Goal: Task Accomplishment & Management: Complete application form

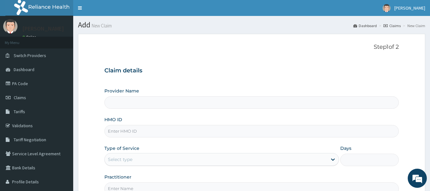
type input "Reliance Family Clinics (RFC) - [GEOGRAPHIC_DATA]"
click at [126, 129] on input "HMO ID" at bounding box center [251, 131] width 295 height 12
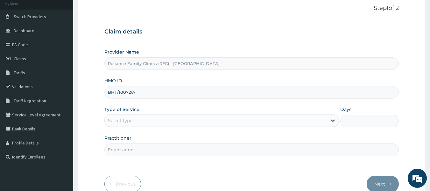
scroll to position [39, 0]
type input "BHT/10072/A"
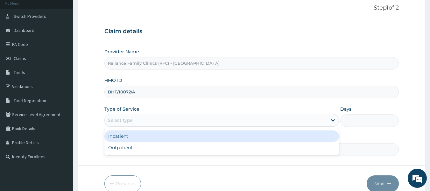
click at [133, 119] on div "Select type" at bounding box center [216, 120] width 223 height 10
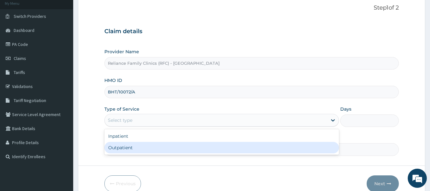
click at [124, 148] on div "Outpatient" at bounding box center [221, 147] width 235 height 11
type input "1"
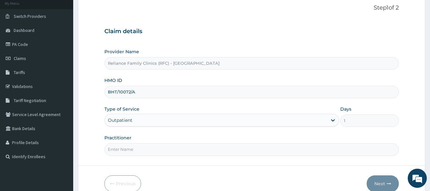
click at [123, 150] on input "Practitioner" at bounding box center [251, 149] width 295 height 12
type input "locum"
click at [387, 179] on button "Next" at bounding box center [383, 183] width 32 height 17
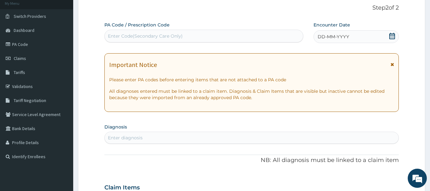
click at [132, 139] on div "Enter diagnosis" at bounding box center [125, 137] width 35 height 6
type input "FOLLOW UP"
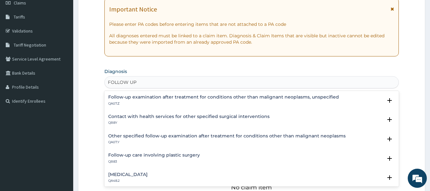
scroll to position [95, 0]
click at [173, 98] on h4 "Follow-up examination after treatment for conditions other than malignant neopl…" at bounding box center [223, 96] width 231 height 5
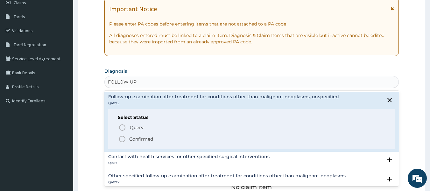
click at [141, 136] on p "Confirmed" at bounding box center [141, 139] width 24 height 6
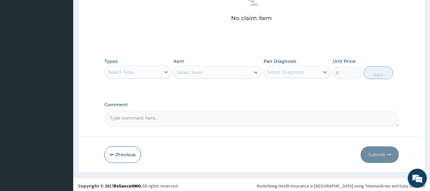
scroll to position [266, 0]
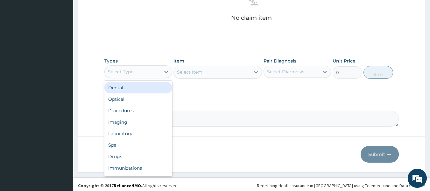
click at [139, 67] on div "Select Type" at bounding box center [133, 72] width 56 height 10
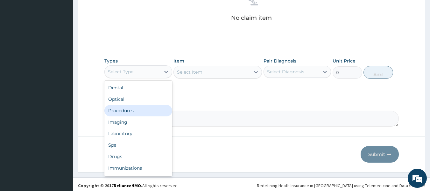
click at [130, 109] on div "Procedures" at bounding box center [138, 110] width 68 height 11
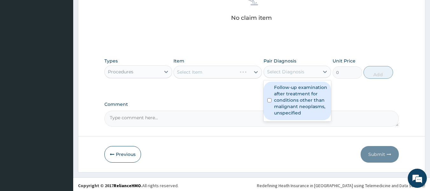
drag, startPoint x: 285, startPoint y: 73, endPoint x: 288, endPoint y: 99, distance: 25.6
click at [288, 78] on div "option Follow-up examination after treatment for conditions other than malignan…" at bounding box center [298, 72] width 68 height 12
click at [288, 99] on label "Follow-up examination after treatment for conditions other than malignant neopl…" at bounding box center [301, 100] width 54 height 32
checkbox input "true"
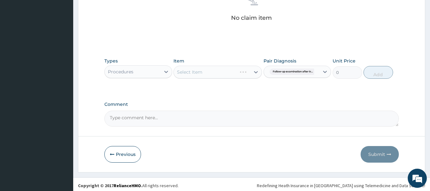
drag, startPoint x: 234, startPoint y: 70, endPoint x: 228, endPoint y: 71, distance: 5.8
click at [228, 71] on div "Select Item" at bounding box center [218, 72] width 89 height 13
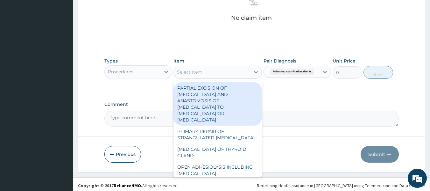
click at [228, 71] on div "Select Item" at bounding box center [212, 72] width 76 height 10
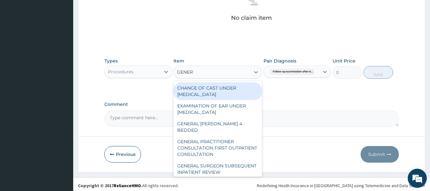
type input "GENERA"
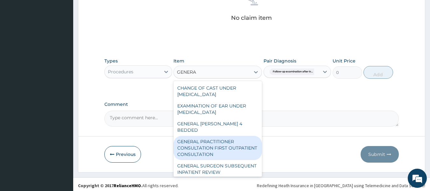
click at [227, 142] on div "GENERAL PRACTITIONER CONSULTATION FIRST OUTPATIENT CONSULTATION" at bounding box center [218, 148] width 89 height 24
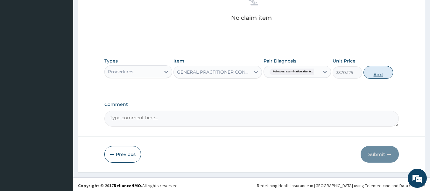
click at [379, 76] on button "Add" at bounding box center [379, 72] width 30 height 13
type input "0"
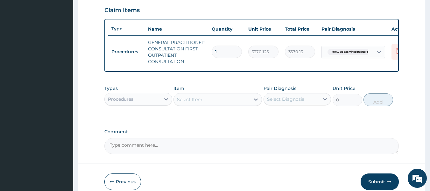
scroll to position [253, 0]
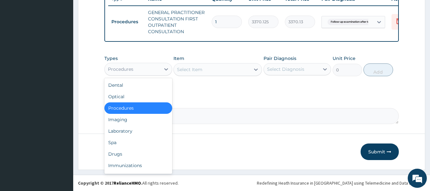
click at [129, 70] on div "Procedures" at bounding box center [120, 69] width 25 height 6
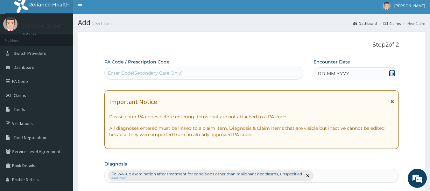
scroll to position [0, 0]
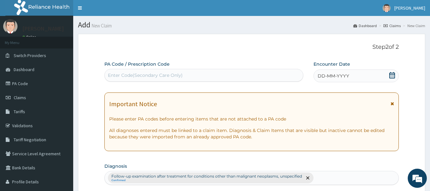
click at [324, 75] on span "DD-MM-YYYY" at bounding box center [334, 76] width 32 height 6
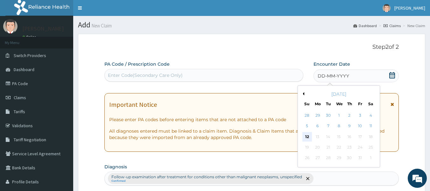
click at [308, 138] on div "12" at bounding box center [308, 137] width 10 height 10
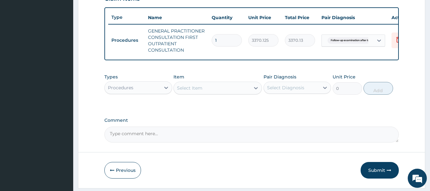
scroll to position [253, 0]
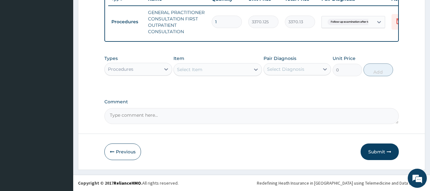
click at [140, 68] on div "Procedures" at bounding box center [133, 69] width 56 height 10
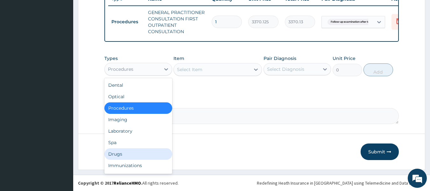
click at [123, 152] on div "Drugs" at bounding box center [138, 153] width 68 height 11
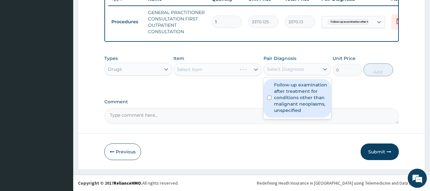
click at [286, 64] on div "Select Diagnosis" at bounding box center [292, 69] width 56 height 10
click at [284, 98] on label "Follow-up examination after treatment for conditions other than malignant neopl…" at bounding box center [301, 98] width 54 height 32
checkbox input "true"
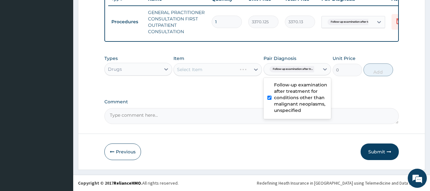
click at [229, 73] on div "Select Item" at bounding box center [218, 69] width 89 height 13
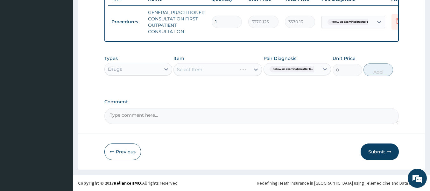
click at [229, 73] on div "Select Item" at bounding box center [218, 69] width 89 height 13
click at [233, 68] on div "Select Item" at bounding box center [218, 69] width 89 height 13
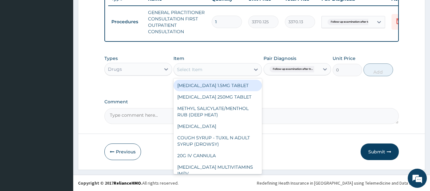
click at [233, 68] on div "Select Item" at bounding box center [212, 69] width 76 height 10
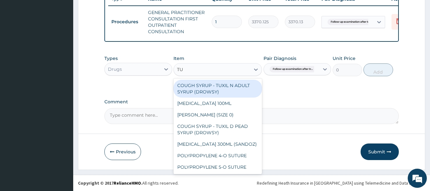
type input "TUX"
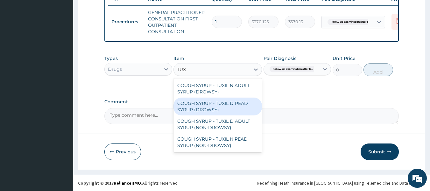
click at [248, 102] on div "COUGH SYRUP - TUXIL D PEAD SYRUP (DROWSY)" at bounding box center [218, 106] width 89 height 18
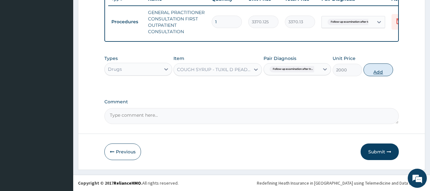
click at [380, 70] on button "Add" at bounding box center [379, 69] width 30 height 13
type input "0"
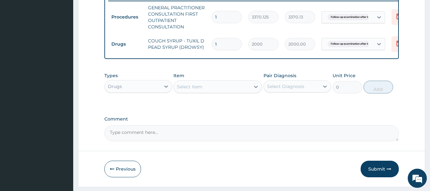
click at [222, 89] on div "Select Item" at bounding box center [212, 87] width 76 height 10
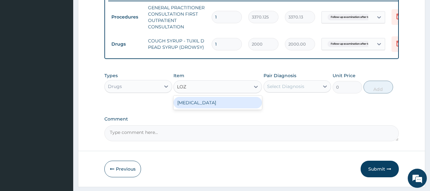
type input "LOZE"
click at [226, 108] on div "THROAT LOZENGE" at bounding box center [218, 102] width 89 height 11
type input "96"
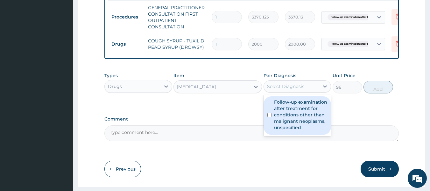
drag, startPoint x: 294, startPoint y: 88, endPoint x: 284, endPoint y: 126, distance: 39.0
click at [284, 92] on div "option Follow-up examination after treatment for conditions other than malignan…" at bounding box center [298, 86] width 68 height 12
click at [284, 126] on label "Follow-up examination after treatment for conditions other than malignant neopl…" at bounding box center [301, 115] width 54 height 32
checkbox input "true"
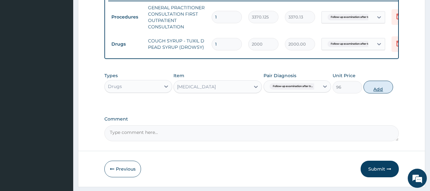
click at [377, 93] on button "Add" at bounding box center [379, 87] width 30 height 13
type input "0"
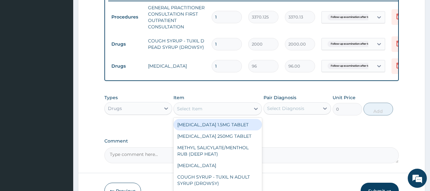
click at [198, 111] on div "Select Item" at bounding box center [189, 108] width 25 height 6
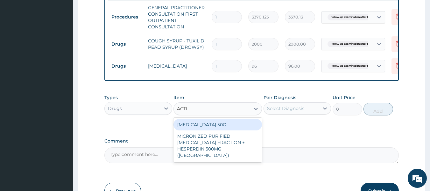
type input "ACTI"
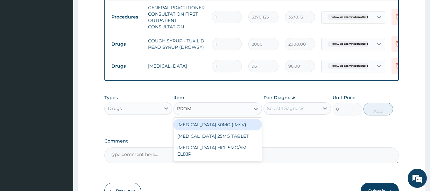
type input "PROME"
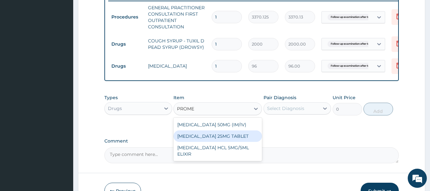
click at [227, 141] on div "PROMETHAZINE 25MG TABLET" at bounding box center [218, 135] width 89 height 11
type input "40"
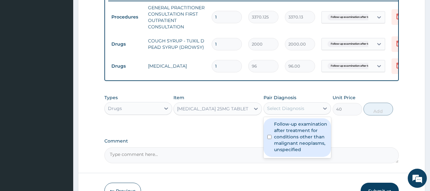
click at [314, 112] on div "Select Diagnosis" at bounding box center [292, 108] width 56 height 10
click at [313, 147] on label "Follow-up examination after treatment for conditions other than malignant neopl…" at bounding box center [301, 137] width 54 height 32
checkbox input "true"
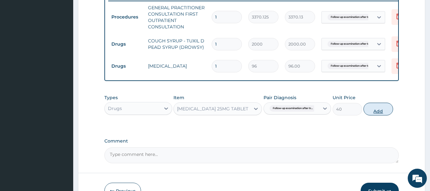
click at [383, 113] on button "Add" at bounding box center [379, 109] width 30 height 13
type input "0"
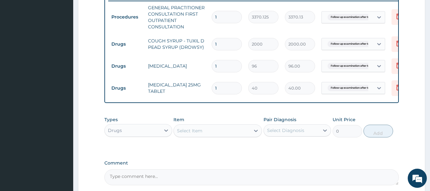
type input "0.00"
type input "3"
type input "120.00"
type input "3"
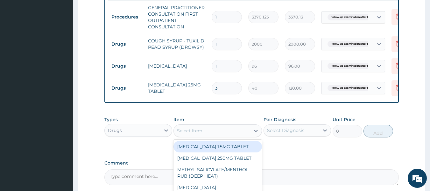
click at [205, 136] on div "Select Item" at bounding box center [212, 131] width 76 height 10
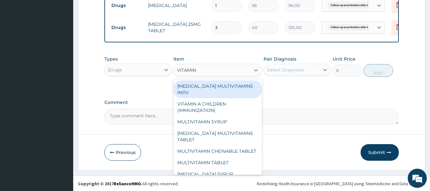
scroll to position [316, 0]
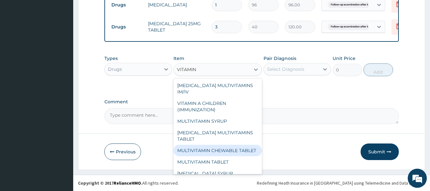
type input "VITAMIN C"
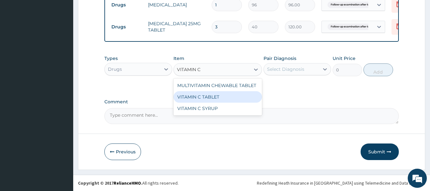
click at [216, 99] on div "VITAMIN C TABLET" at bounding box center [218, 96] width 89 height 11
type input "20"
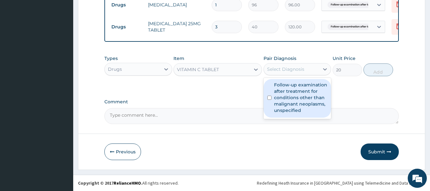
drag, startPoint x: 291, startPoint y: 73, endPoint x: 289, endPoint y: 96, distance: 23.7
click at [289, 75] on div "option Follow-up examination after treatment for conditions other than malignan…" at bounding box center [298, 69] width 68 height 12
click at [289, 96] on label "Follow-up examination after treatment for conditions other than malignant neopl…" at bounding box center [301, 98] width 54 height 32
checkbox input "true"
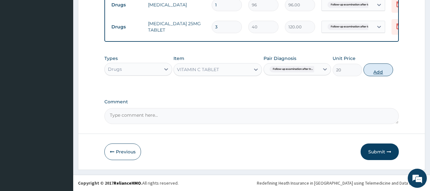
click at [384, 68] on button "Add" at bounding box center [379, 69] width 30 height 13
type input "0"
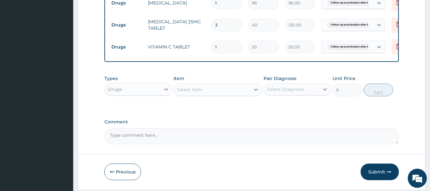
type input "0.00"
type input "4"
type input "80.00"
type input "42"
type input "840.00"
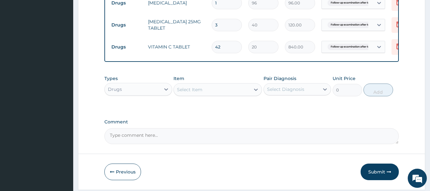
type input "42"
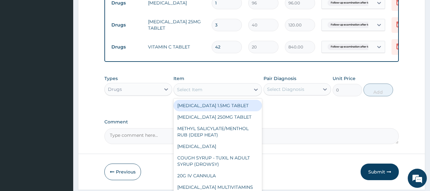
click at [216, 93] on div "Select Item" at bounding box center [212, 89] width 76 height 10
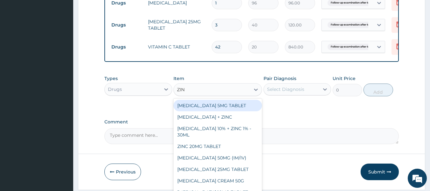
type input "ZINC"
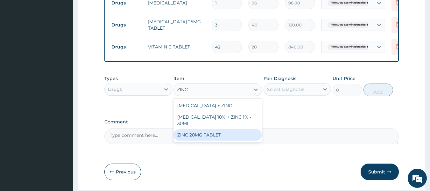
click at [212, 137] on div "ZINC 20MG TABLET" at bounding box center [218, 134] width 89 height 11
type input "50"
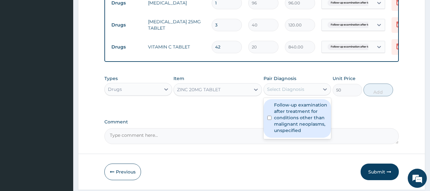
click at [312, 94] on div "Select Diagnosis" at bounding box center [292, 89] width 56 height 10
click at [309, 119] on label "Follow-up examination after treatment for conditions other than malignant neopl…" at bounding box center [301, 118] width 54 height 32
checkbox input "true"
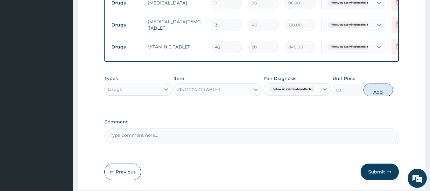
click at [376, 95] on button "Add" at bounding box center [379, 89] width 30 height 13
type input "0"
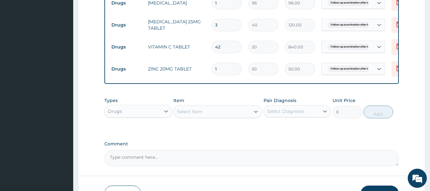
type input "0.00"
type input "7"
type input "350.00"
type input "7"
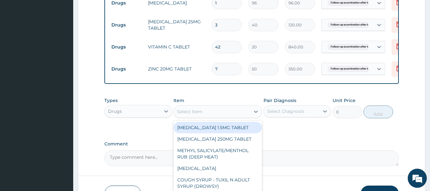
click at [212, 117] on div "Select Item" at bounding box center [212, 111] width 76 height 10
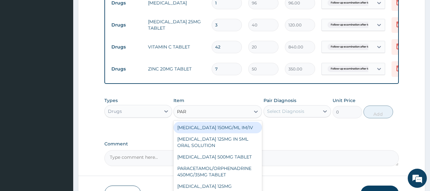
type input "PARA"
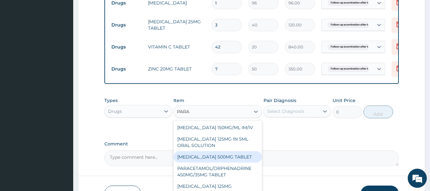
click at [230, 162] on div "PARACETAMOL 500MG TABLET" at bounding box center [218, 156] width 89 height 11
type input "30"
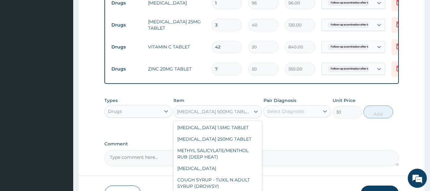
click at [219, 118] on div "PARACETAMOL 500MG TABLET" at bounding box center [218, 111] width 89 height 13
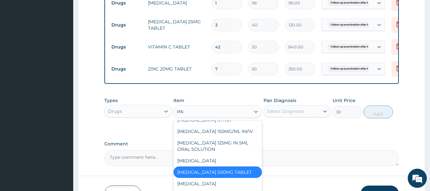
scroll to position [0, 0]
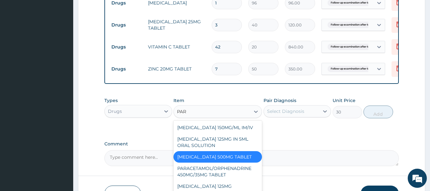
type input "PARA"
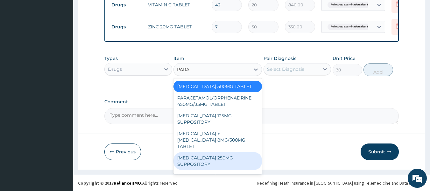
scroll to position [28, 0]
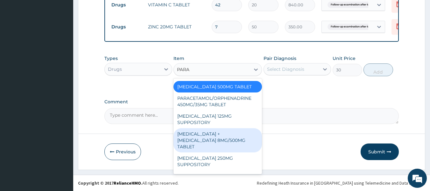
click at [221, 140] on div "PARACETAMOL + CODEINE 8MG/500MG TABLET" at bounding box center [218, 140] width 89 height 24
type input "343.2000122070312"
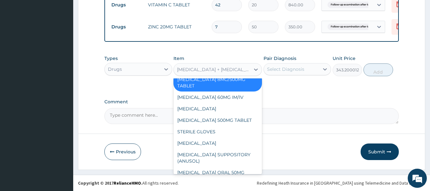
click at [234, 65] on div "PARACETAMOL + CODEINE 8MG/500MG TABLET" at bounding box center [212, 69] width 76 height 10
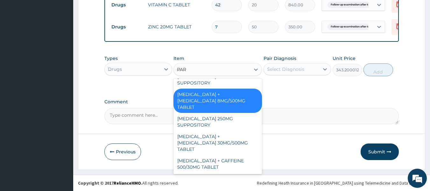
scroll to position [29, 0]
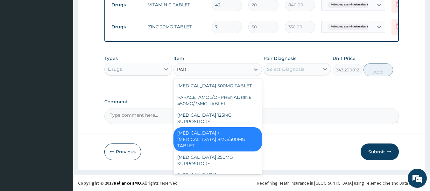
type input "PARA"
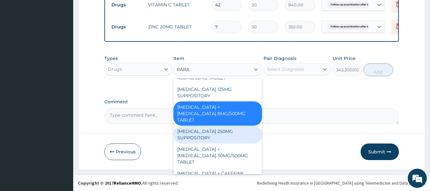
scroll to position [0, 0]
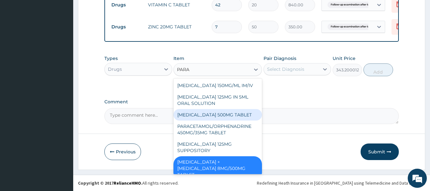
click at [226, 115] on div "PARACETAMOL 500MG TABLET" at bounding box center [218, 114] width 89 height 11
type input "30"
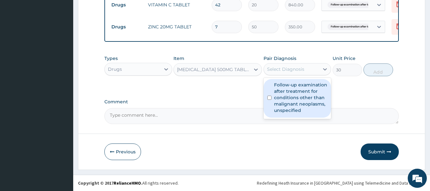
drag, startPoint x: 289, startPoint y: 67, endPoint x: 287, endPoint y: 104, distance: 37.6
click at [287, 75] on div "option Follow-up examination after treatment for conditions other than malignan…" at bounding box center [298, 69] width 68 height 12
click at [287, 104] on label "Follow-up examination after treatment for conditions other than malignant neopl…" at bounding box center [301, 98] width 54 height 32
checkbox input "true"
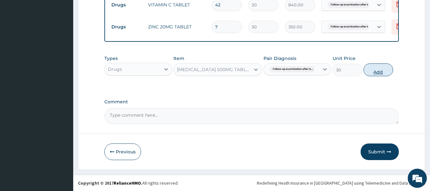
click at [381, 71] on button "Add" at bounding box center [379, 69] width 30 height 13
type input "0"
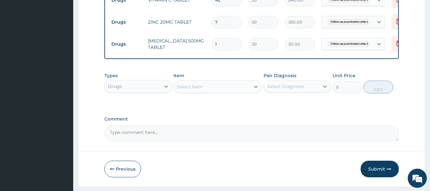
type input "12"
type input "360.00"
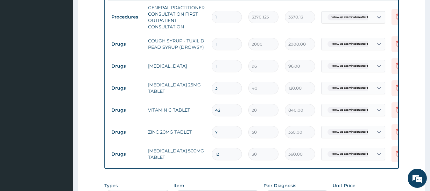
scroll to position [252, 0]
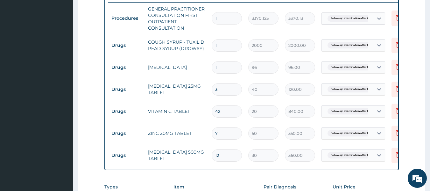
type input "12"
click at [222, 67] on input "1" at bounding box center [227, 67] width 30 height 12
type input "12"
type input "1152.00"
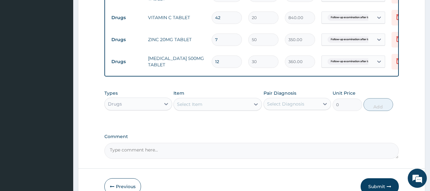
scroll to position [385, 0]
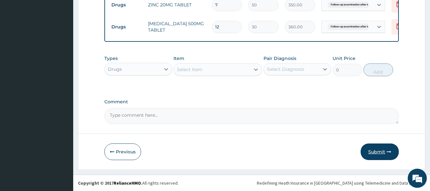
type input "12"
click at [382, 154] on button "Submit" at bounding box center [380, 151] width 38 height 17
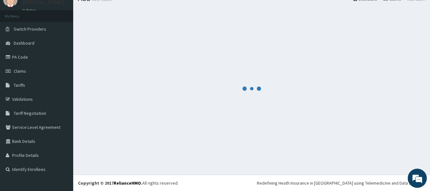
scroll to position [26, 0]
click at [382, 154] on div at bounding box center [252, 88] width 348 height 162
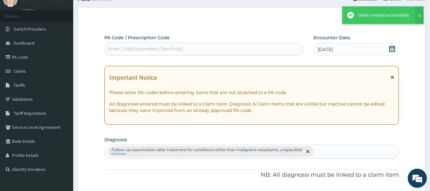
scroll to position [385, 0]
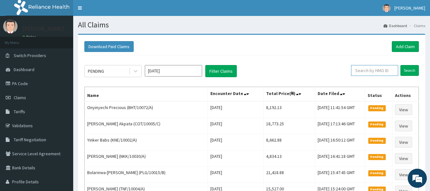
click at [371, 70] on input "text" at bounding box center [374, 70] width 47 height 11
click at [412, 68] on input "Search" at bounding box center [410, 70] width 18 height 11
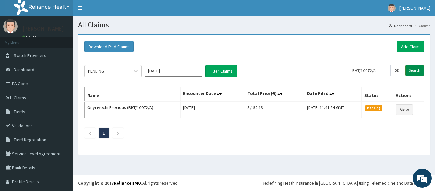
click at [413, 73] on input "Search" at bounding box center [415, 70] width 18 height 11
click at [377, 71] on input "BHT/10072/A" at bounding box center [369, 70] width 43 height 11
type input "B"
click at [405, 44] on link "Add Claim" at bounding box center [410, 46] width 27 height 11
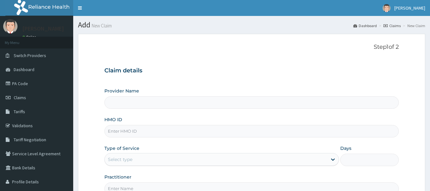
click at [132, 135] on input "HMO ID" at bounding box center [251, 131] width 295 height 12
type input "Reliance Family Clinics (RFC) - Lekki"
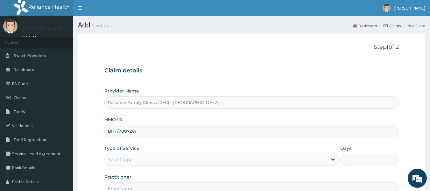
type input "BHT/70072/A"
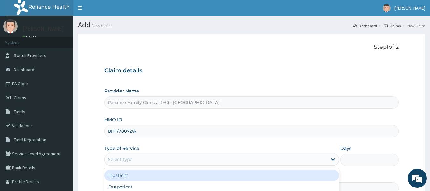
click at [137, 159] on div "Select type" at bounding box center [216, 159] width 223 height 10
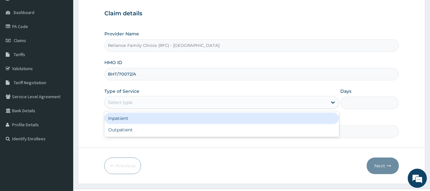
scroll to position [57, 0]
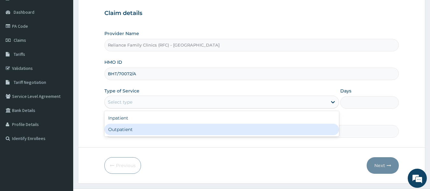
click at [124, 131] on div "Outpatient" at bounding box center [221, 129] width 235 height 11
type input "1"
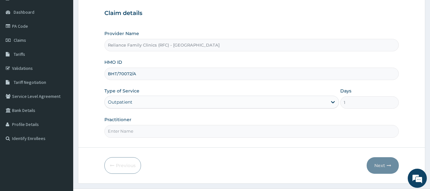
click at [127, 132] on input "Practitioner" at bounding box center [251, 131] width 295 height 12
type input "locum"
click at [383, 168] on button "Next" at bounding box center [383, 165] width 32 height 17
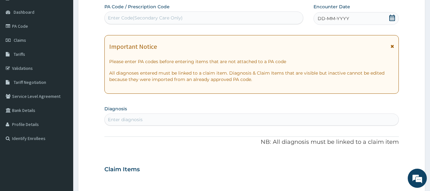
click at [129, 113] on section "Diagnosis Enter diagnosis" at bounding box center [251, 115] width 295 height 22
click at [120, 117] on div "Enter diagnosis" at bounding box center [125, 119] width 35 height 6
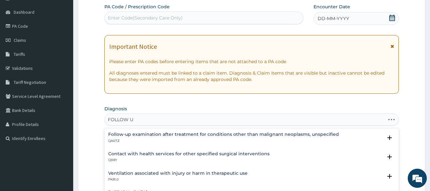
type input "FOLLOW UP"
click at [140, 136] on h4 "Follow-up examination after treatment for conditions other than malignant neopl…" at bounding box center [223, 134] width 231 height 5
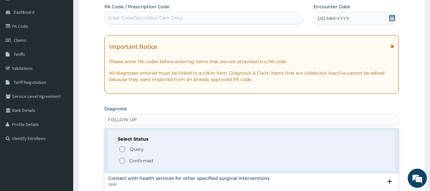
scroll to position [15, 0]
click at [141, 162] on p "Confirmed" at bounding box center [141, 162] width 24 height 6
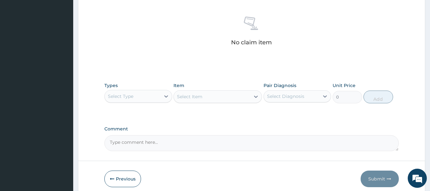
scroll to position [242, 0]
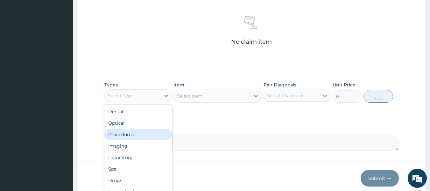
drag, startPoint x: 130, startPoint y: 92, endPoint x: 131, endPoint y: 131, distance: 38.2
click at [131, 102] on div "option Procedures focused, 3 of 10. 10 results available. Use Up and Down to ch…" at bounding box center [138, 95] width 68 height 13
click at [131, 131] on div "Procedures" at bounding box center [138, 134] width 68 height 11
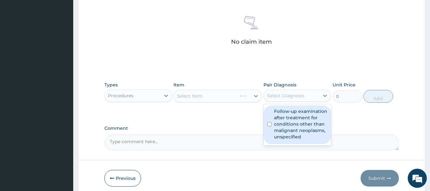
click at [299, 90] on div "Select Diagnosis" at bounding box center [298, 96] width 68 height 12
click at [298, 122] on label "Follow-up examination after treatment for conditions other than malignant neopl…" at bounding box center [301, 124] width 54 height 32
checkbox input "true"
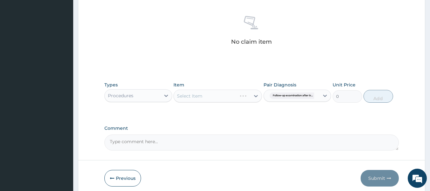
click at [230, 98] on div "Select Item" at bounding box center [218, 96] width 89 height 13
drag, startPoint x: 230, startPoint y: 98, endPoint x: 234, endPoint y: 95, distance: 5.4
click at [234, 95] on div "Select Item" at bounding box center [218, 96] width 89 height 13
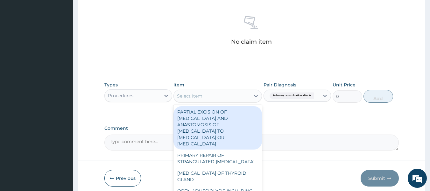
click at [234, 95] on div "Select Item" at bounding box center [212, 96] width 76 height 10
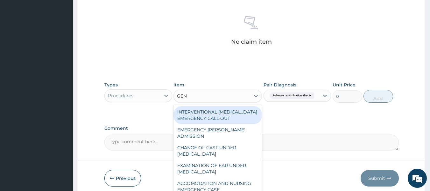
type input "GENE"
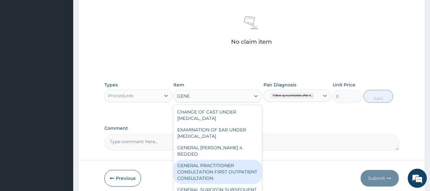
click at [235, 171] on div "GENERAL PRACTITIONER CONSULTATION FIRST OUTPATIENT CONSULTATION" at bounding box center [218, 172] width 89 height 24
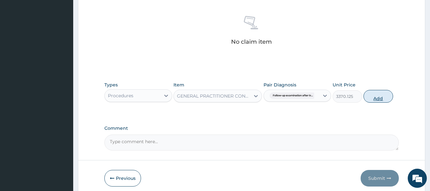
click at [377, 95] on button "Add" at bounding box center [379, 96] width 30 height 13
type input "0"
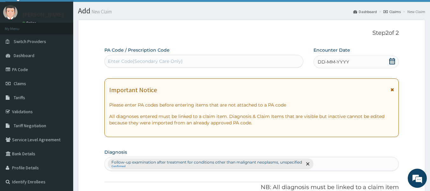
scroll to position [0, 0]
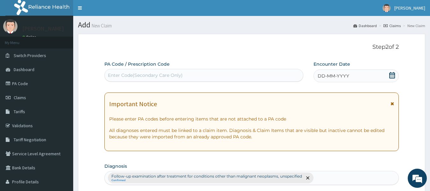
click at [324, 76] on span "DD-MM-YYYY" at bounding box center [334, 76] width 32 height 6
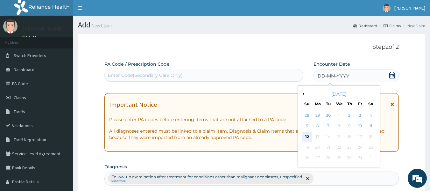
click at [310, 134] on div "12" at bounding box center [308, 137] width 10 height 10
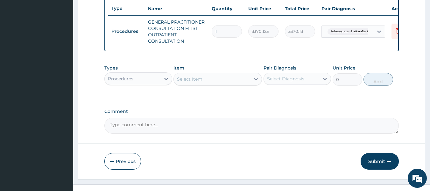
scroll to position [253, 0]
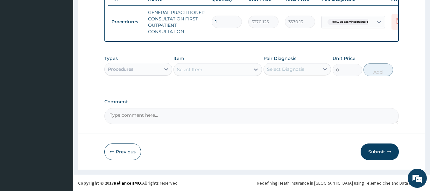
click at [378, 152] on button "Submit" at bounding box center [380, 151] width 38 height 17
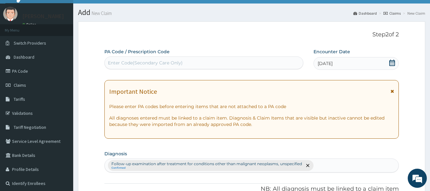
scroll to position [0, 0]
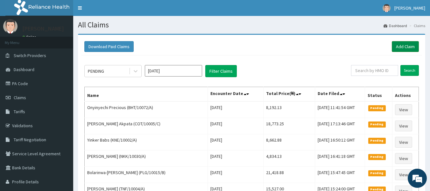
click at [414, 47] on link "Add Claim" at bounding box center [405, 46] width 27 height 11
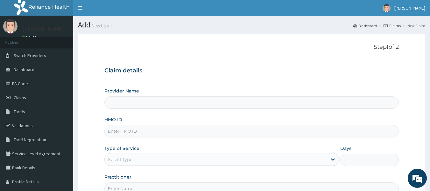
type input "Reliance Family Clinics (RFC) - [GEOGRAPHIC_DATA]"
click at [146, 129] on input "HMO ID" at bounding box center [251, 131] width 295 height 12
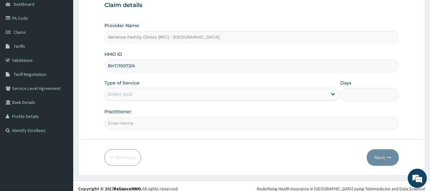
scroll to position [67, 0]
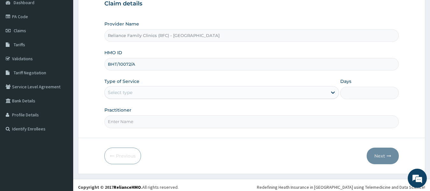
type input "BHT/10072/A"
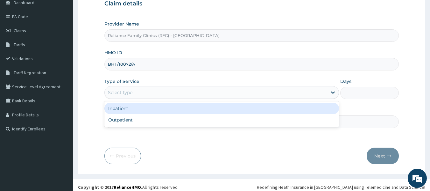
click at [130, 89] on div "Select type" at bounding box center [120, 92] width 25 height 6
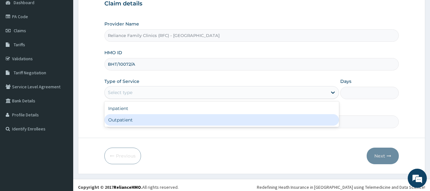
click at [123, 120] on div "Outpatient" at bounding box center [221, 119] width 235 height 11
type input "1"
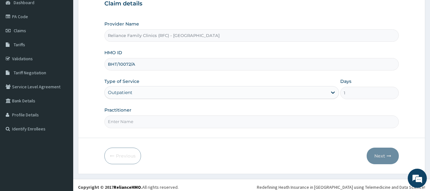
click at [124, 123] on input "Practitioner" at bounding box center [251, 121] width 295 height 12
type input "locum"
click at [388, 154] on icon "button" at bounding box center [389, 156] width 4 height 4
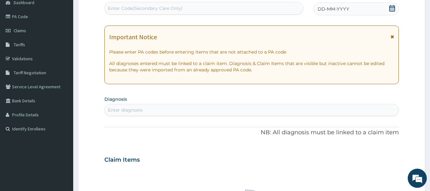
click at [128, 110] on div "Enter diagnosis" at bounding box center [125, 110] width 35 height 6
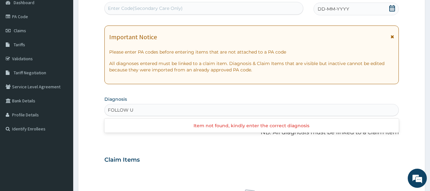
type input "FOLLOW UP"
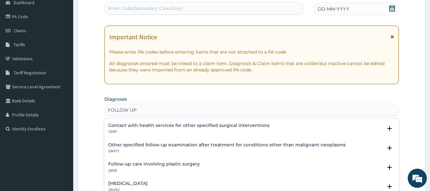
scroll to position [0, 0]
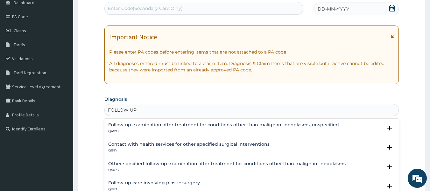
click at [205, 124] on h4 "Follow-up examination after treatment for conditions other than malignant neopl…" at bounding box center [223, 124] width 231 height 5
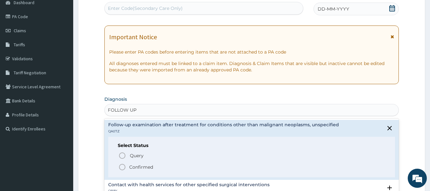
click at [138, 168] on p "Confirmed" at bounding box center [141, 167] width 24 height 6
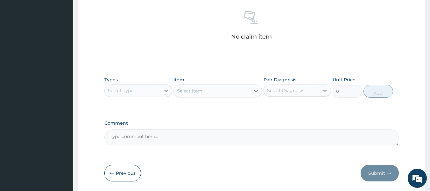
scroll to position [269, 0]
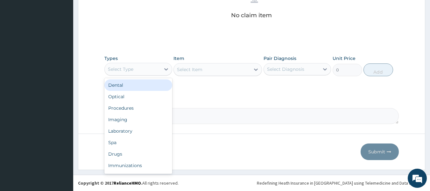
click at [131, 72] on div "Select Type" at bounding box center [133, 69] width 56 height 10
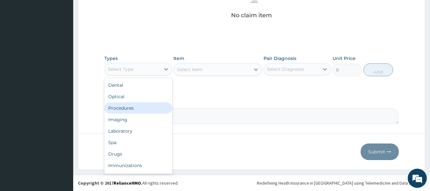
click at [128, 109] on div "Procedures" at bounding box center [138, 107] width 68 height 11
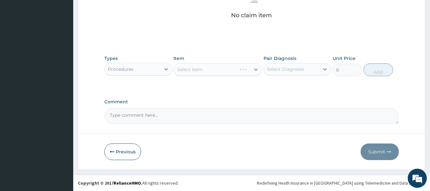
click at [230, 69] on div "Select Item" at bounding box center [218, 69] width 89 height 13
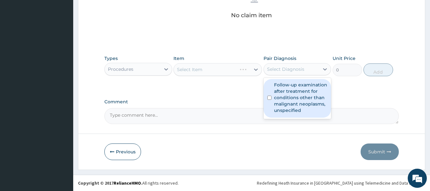
click at [301, 71] on div "Select Diagnosis" at bounding box center [285, 69] width 37 height 6
click at [301, 94] on label "Follow-up examination after treatment for conditions other than malignant neopl…" at bounding box center [301, 98] width 54 height 32
checkbox input "true"
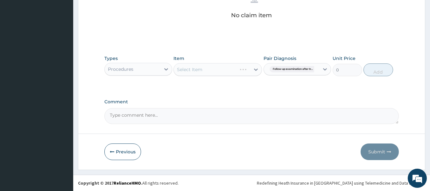
click at [235, 64] on div "Select Item" at bounding box center [218, 69] width 89 height 13
drag, startPoint x: 235, startPoint y: 64, endPoint x: 232, endPoint y: 73, distance: 9.4
click at [232, 73] on div "Select Item" at bounding box center [218, 69] width 89 height 13
click at [244, 70] on div "Select Item" at bounding box center [218, 69] width 89 height 13
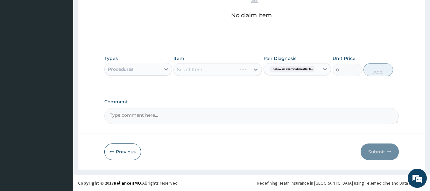
click at [237, 70] on div "Select Item" at bounding box center [205, 69] width 63 height 10
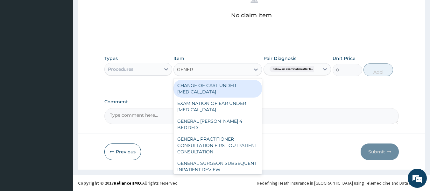
type input "GENERA"
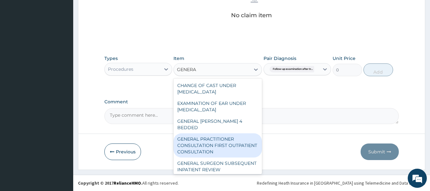
click at [236, 140] on div "GENERAL PRACTITIONER CONSULTATION FIRST OUTPATIENT CONSULTATION" at bounding box center [218, 145] width 89 height 24
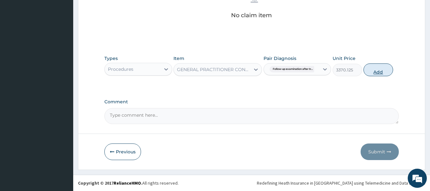
click at [380, 71] on button "Add" at bounding box center [379, 69] width 30 height 13
type input "0"
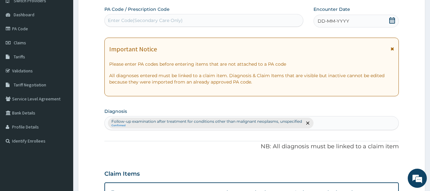
scroll to position [0, 0]
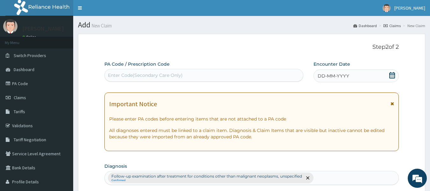
click at [322, 78] on span "DD-MM-YYYY" at bounding box center [334, 76] width 32 height 6
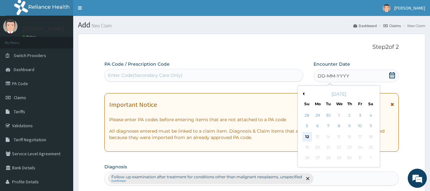
click at [308, 136] on div "12" at bounding box center [308, 137] width 10 height 10
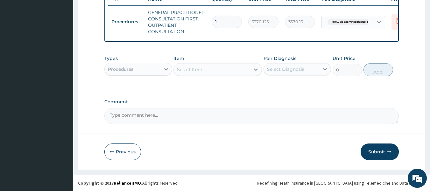
scroll to position [248, 0]
click at [376, 156] on button "Submit" at bounding box center [380, 152] width 38 height 17
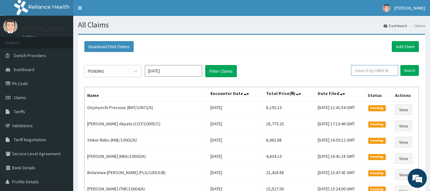
click at [366, 68] on input "text" at bounding box center [374, 70] width 47 height 11
type input "UBP/10615/A"
click at [409, 70] on input "Search" at bounding box center [410, 70] width 18 height 11
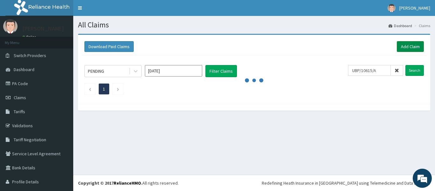
click at [402, 45] on link "Add Claim" at bounding box center [410, 46] width 27 height 11
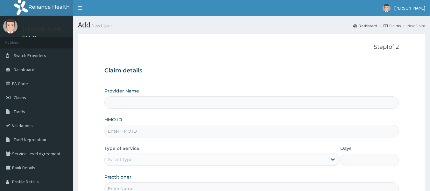
click at [111, 131] on input "HMO ID" at bounding box center [251, 131] width 295 height 12
type input "UB"
type input "Reliance Family Clinics (RFC) - Lekki"
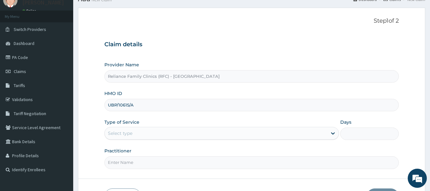
scroll to position [28, 0]
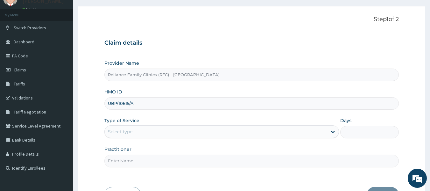
type input "UBP/10615/A"
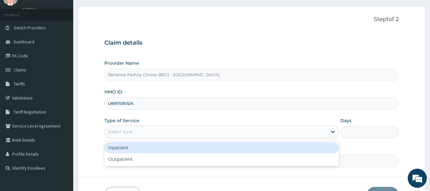
click at [133, 131] on div "Select type" at bounding box center [120, 131] width 25 height 6
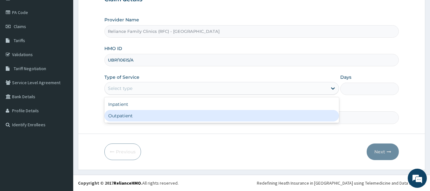
click at [132, 116] on div "Outpatient" at bounding box center [221, 115] width 235 height 11
type input "1"
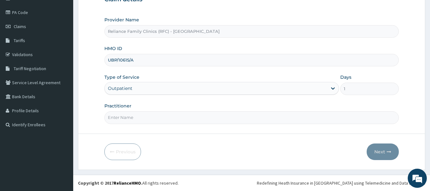
scroll to position [0, 0]
click at [127, 119] on input "Practitioner" at bounding box center [251, 117] width 295 height 12
type input "locum"
click at [245, 143] on form "Step 1 of 2 Claim details Provider Name Reliance Family Clinics (RFC) - Lekki H…" at bounding box center [252, 66] width 348 height 207
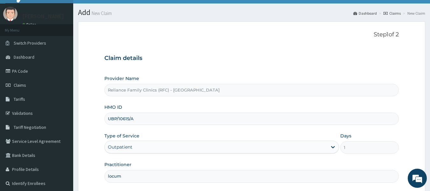
scroll to position [71, 0]
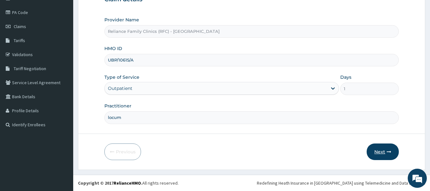
click at [379, 151] on button "Next" at bounding box center [383, 151] width 32 height 17
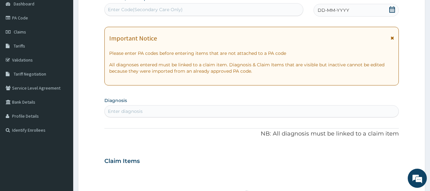
scroll to position [65, 0]
click at [123, 112] on div "Enter diagnosis" at bounding box center [125, 112] width 35 height 6
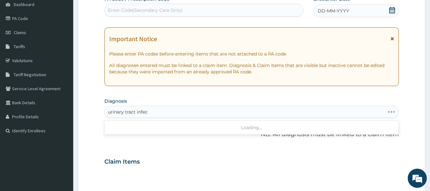
type input "urinary tract infect"
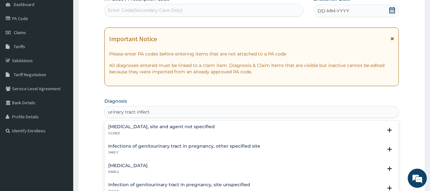
click at [154, 128] on h4 "Urinary tract infection, site and agent not specified" at bounding box center [161, 126] width 107 height 5
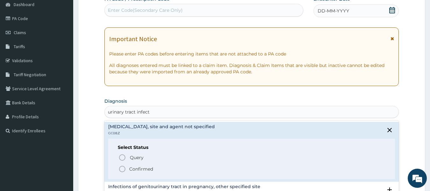
click at [142, 169] on p "Confirmed" at bounding box center [141, 169] width 24 height 6
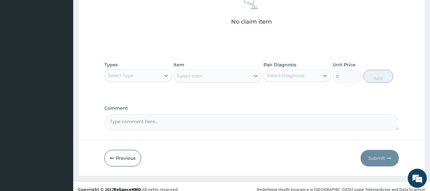
scroll to position [262, 0]
click at [154, 71] on div "Select Type" at bounding box center [133, 75] width 56 height 10
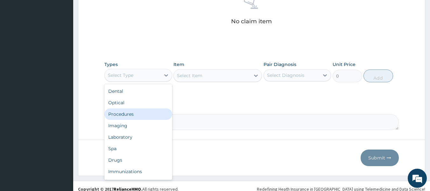
click at [134, 117] on div "Procedures" at bounding box center [138, 113] width 68 height 11
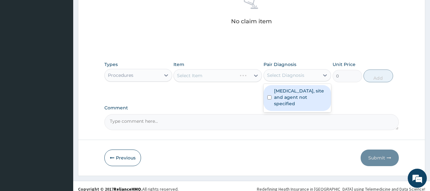
drag, startPoint x: 294, startPoint y: 79, endPoint x: 292, endPoint y: 94, distance: 15.5
click at [292, 81] on div "option Urinary tract infection, site and agent not specified focused, 1 of 1. 1…" at bounding box center [298, 75] width 68 height 12
click at [292, 94] on label "Urinary tract infection, site and agent not specified" at bounding box center [301, 97] width 54 height 19
checkbox input "true"
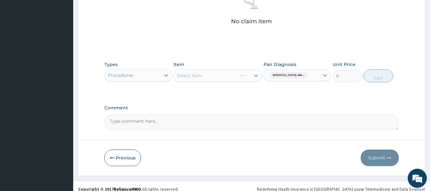
click at [246, 75] on div "Select Item" at bounding box center [218, 75] width 89 height 13
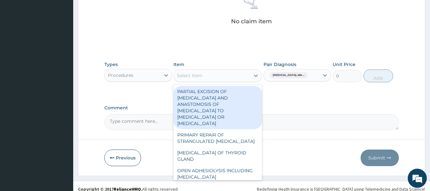
click at [215, 74] on div "Select Item" at bounding box center [212, 75] width 76 height 10
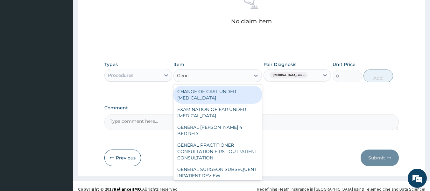
type input "Gener"
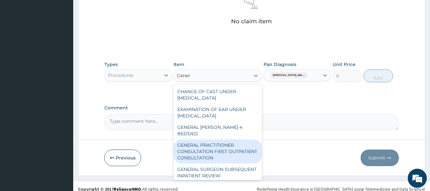
click at [229, 148] on div "GENERAL PRACTITIONER CONSULTATION FIRST OUTPATIENT CONSULTATION" at bounding box center [218, 151] width 89 height 24
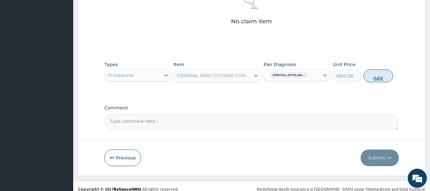
click at [385, 74] on button "Add" at bounding box center [379, 75] width 30 height 13
type input "0"
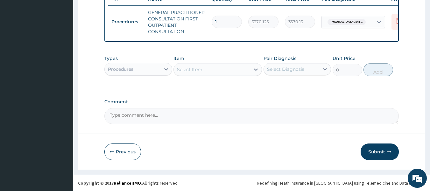
scroll to position [253, 0]
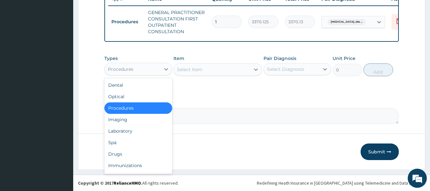
click at [148, 63] on div "Procedures" at bounding box center [138, 69] width 68 height 13
click at [118, 154] on div "Drugs" at bounding box center [138, 153] width 68 height 11
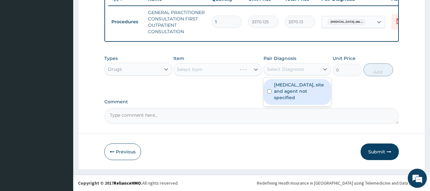
click at [299, 73] on div "Select Diagnosis" at bounding box center [292, 69] width 56 height 10
click at [297, 90] on label "Urinary tract infection, site and agent not specified" at bounding box center [301, 91] width 54 height 19
checkbox input "true"
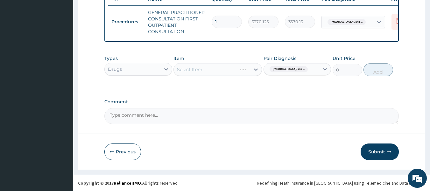
click at [234, 67] on div "Select Item" at bounding box center [218, 69] width 89 height 13
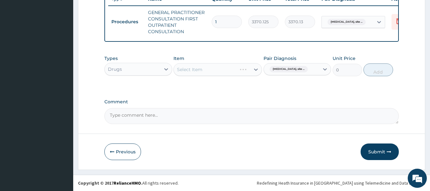
click at [234, 67] on div "Select Item" at bounding box center [218, 69] width 89 height 13
click at [234, 70] on div "Select Item" at bounding box center [218, 69] width 89 height 13
click at [242, 70] on div "Select Item" at bounding box center [218, 69] width 89 height 13
drag, startPoint x: 242, startPoint y: 70, endPoint x: 230, endPoint y: 74, distance: 12.6
click at [230, 74] on div "Select Item" at bounding box center [218, 69] width 89 height 13
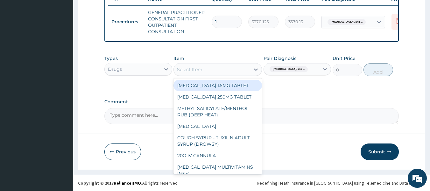
click at [230, 74] on div "Select Item" at bounding box center [212, 69] width 76 height 10
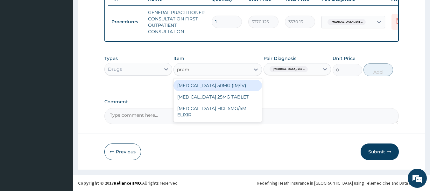
type input "prome"
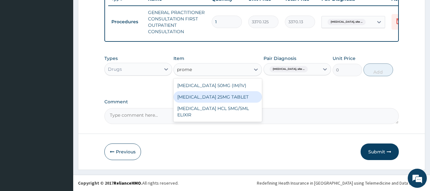
click at [238, 95] on div "PROMETHAZINE 25MG TABLET" at bounding box center [218, 96] width 89 height 11
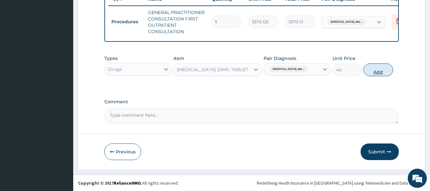
click at [381, 75] on button "Add" at bounding box center [379, 69] width 30 height 13
type input "0"
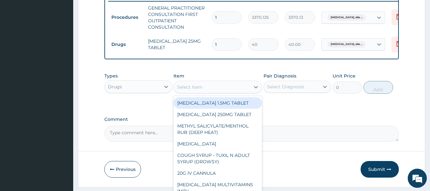
click at [225, 92] on div "Select Item" at bounding box center [212, 87] width 76 height 10
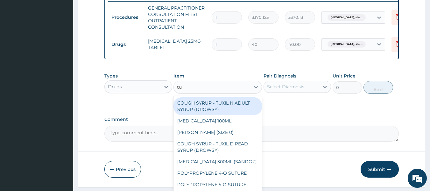
type input "tux"
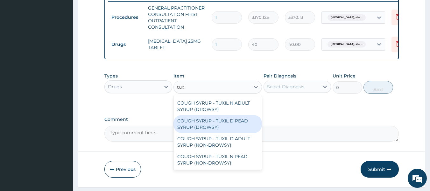
click at [235, 130] on div "COUGH SYRUP - TUXIL D PEAD SYRUP (DROWSY)" at bounding box center [218, 124] width 89 height 18
type input "2000"
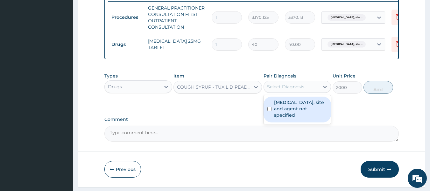
drag, startPoint x: 324, startPoint y: 90, endPoint x: 319, endPoint y: 113, distance: 23.2
click at [319, 93] on div "option Urinary tract infection, site and agent not specified, selected. option …" at bounding box center [298, 87] width 68 height 12
click at [319, 113] on label "Urinary tract infection, site and agent not specified" at bounding box center [301, 108] width 54 height 19
checkbox input "true"
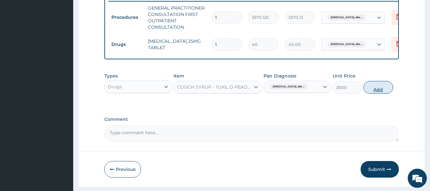
click at [378, 94] on button "Add" at bounding box center [379, 87] width 30 height 13
type input "0"
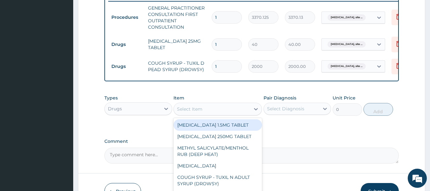
click at [217, 114] on div "Select Item" at bounding box center [212, 109] width 76 height 10
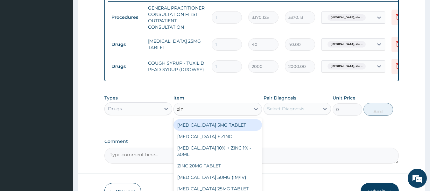
type input "zinc"
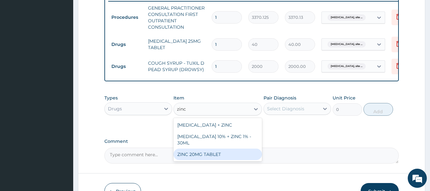
click at [228, 159] on div "ZINC 20MG TABLET" at bounding box center [218, 153] width 89 height 11
type input "50"
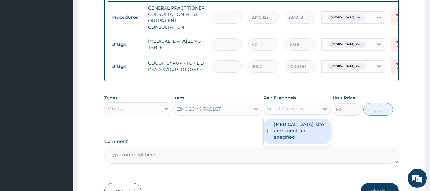
drag, startPoint x: 309, startPoint y: 113, endPoint x: 309, endPoint y: 131, distance: 18.2
click at [309, 115] on div "option Urinary tract infection, site and agent not specified, selected. option …" at bounding box center [298, 109] width 68 height 12
click at [309, 131] on label "Urinary tract infection, site and agent not specified" at bounding box center [301, 130] width 54 height 19
checkbox input "true"
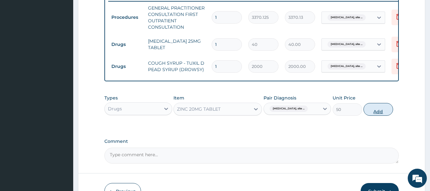
click at [384, 112] on button "Add" at bounding box center [379, 109] width 30 height 13
type input "0"
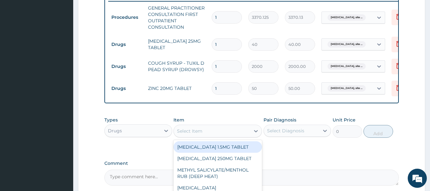
click at [234, 134] on div "Select Item" at bounding box center [212, 131] width 76 height 10
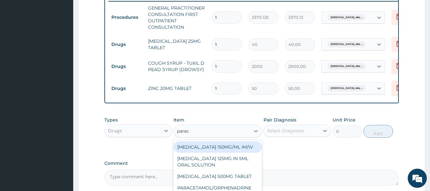
type input "parace"
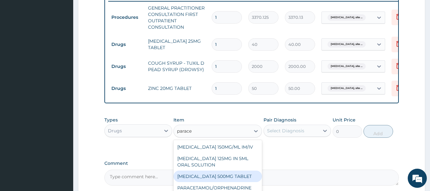
click at [235, 182] on div "PARACETAMOL 500MG TABLET" at bounding box center [218, 175] width 89 height 11
type input "30"
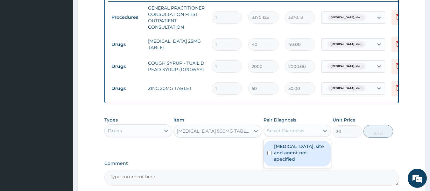
drag, startPoint x: 305, startPoint y: 134, endPoint x: 301, endPoint y: 153, distance: 19.4
click at [301, 137] on div "option Urinary tract infection, site and agent not specified, selected. option …" at bounding box center [298, 131] width 68 height 12
click at [301, 153] on label "Urinary tract infection, site and agent not specified" at bounding box center [301, 152] width 54 height 19
checkbox input "true"
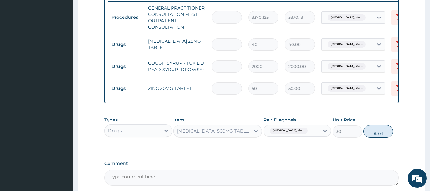
click at [376, 134] on button "Add" at bounding box center [379, 131] width 30 height 13
type input "0"
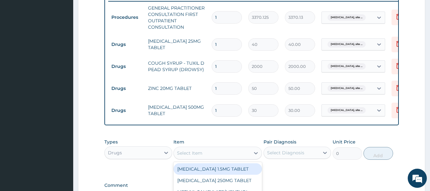
click at [210, 158] on div "Select Item" at bounding box center [212, 153] width 76 height 10
type input "throat"
click at [213, 174] on div "THROAT LOZENGE" at bounding box center [218, 168] width 89 height 11
type input "96"
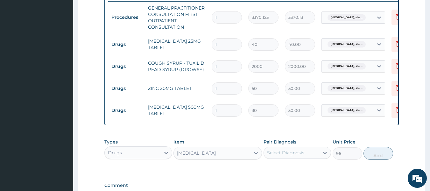
click at [288, 156] on div "Select Diagnosis" at bounding box center [285, 152] width 37 height 6
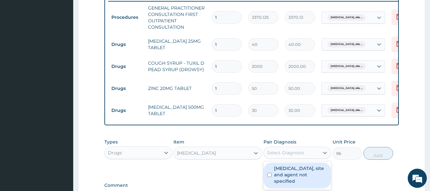
click at [288, 175] on label "Urinary tract infection, site and agent not specified" at bounding box center [301, 174] width 54 height 19
checkbox input "true"
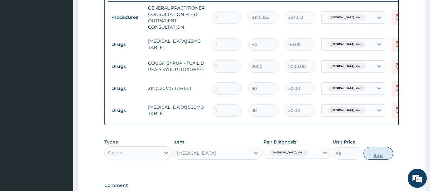
click at [383, 160] on button "Add" at bounding box center [379, 153] width 30 height 13
type input "0"
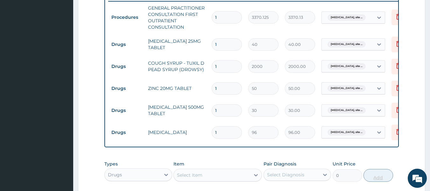
type input "12"
type input "1152.00"
type input "12"
click at [221, 88] on input "1" at bounding box center [227, 88] width 30 height 12
type input "0.00"
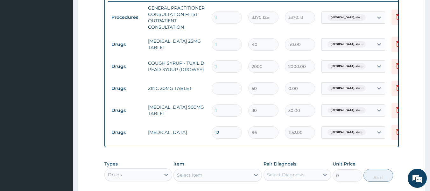
type input "7"
type input "350.00"
type input "7"
click at [221, 111] on input "1" at bounding box center [227, 110] width 30 height 12
type input "18"
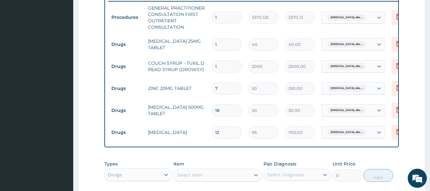
type input "540.00"
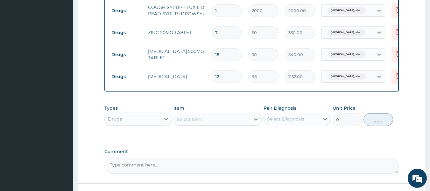
scroll to position [309, 0]
type input "1"
type input "30.00"
type input "12"
type input "360.00"
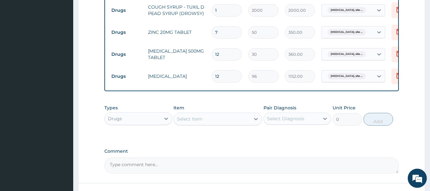
type input "12"
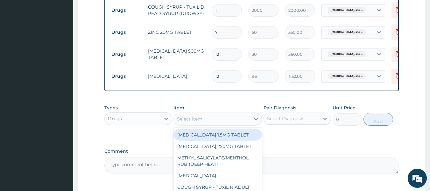
click at [209, 124] on div "Select Item" at bounding box center [212, 119] width 76 height 10
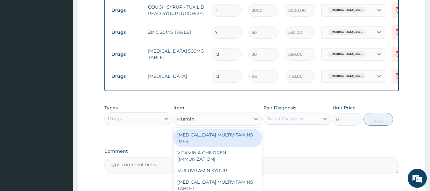
type input "vitamin c"
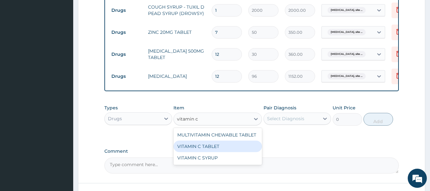
click at [217, 150] on div "VITAMIN C TABLET" at bounding box center [218, 145] width 89 height 11
type input "20"
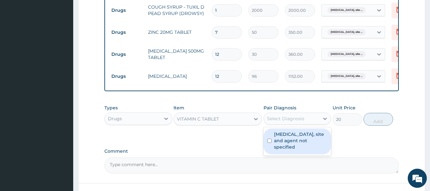
click at [295, 118] on div "Select Diagnosis" at bounding box center [292, 118] width 56 height 10
click at [293, 146] on label "Urinary tract infection, site and agent not specified" at bounding box center [301, 140] width 54 height 19
checkbox input "true"
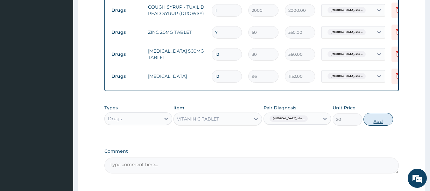
click at [381, 126] on button "Add" at bounding box center [379, 119] width 30 height 13
type input "0"
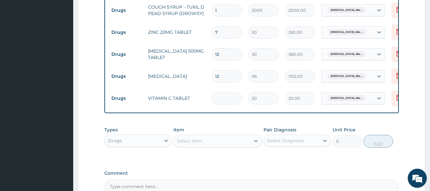
type input "0.00"
type input "4"
type input "80.00"
type input "42"
type input "840.00"
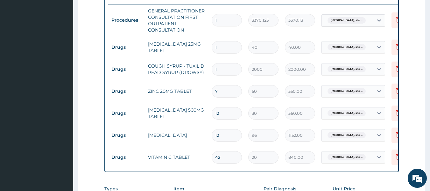
scroll to position [249, 0]
type input "42"
click at [225, 47] on input "1" at bounding box center [227, 47] width 30 height 12
type input "0.00"
type input "3"
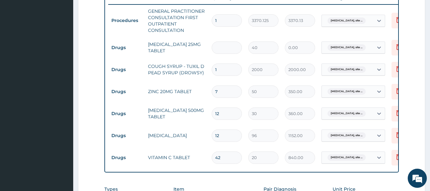
type input "120.00"
type input "3"
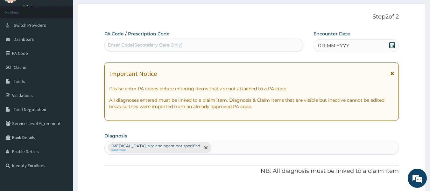
scroll to position [24, 0]
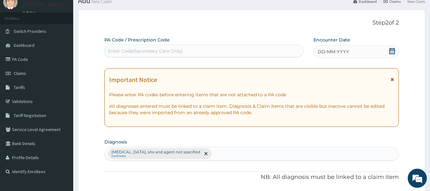
click at [324, 54] on span "DD-MM-YYYY" at bounding box center [334, 51] width 32 height 6
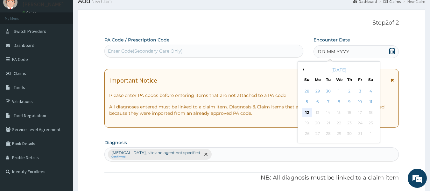
click at [306, 110] on div "12" at bounding box center [308, 113] width 10 height 10
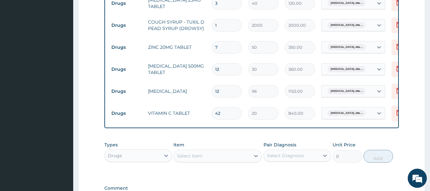
scroll to position [385, 0]
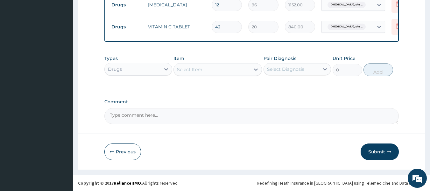
click at [382, 153] on button "Submit" at bounding box center [380, 151] width 38 height 17
